Goal: Information Seeking & Learning: Learn about a topic

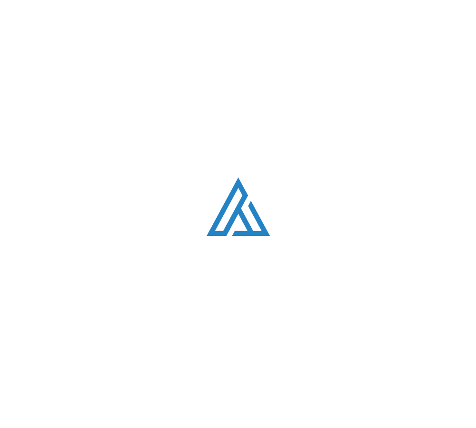
scroll to position [2529, 0]
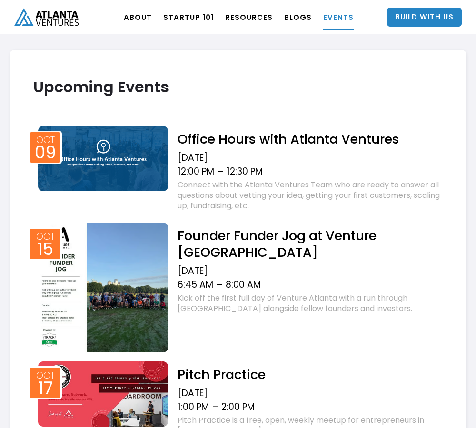
scroll to position [1645, 0]
